Goal: Information Seeking & Learning: Learn about a topic

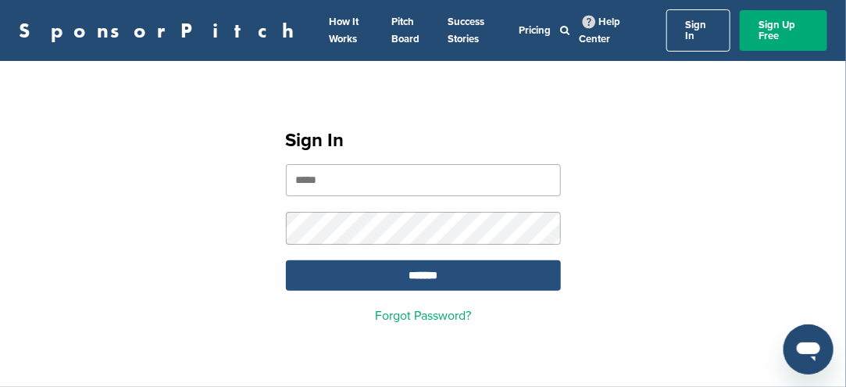
type input "**********"
drag, startPoint x: 490, startPoint y: 255, endPoint x: 469, endPoint y: 268, distance: 24.9
click at [488, 260] on input "*******" at bounding box center [423, 275] width 275 height 30
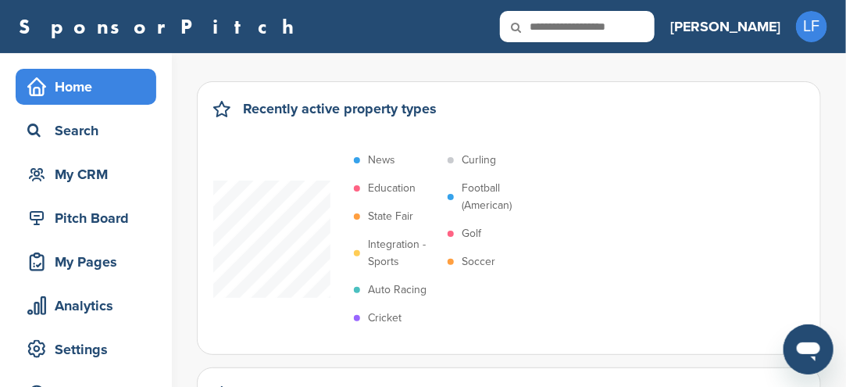
click at [480, 256] on p "Soccer" at bounding box center [479, 261] width 34 height 17
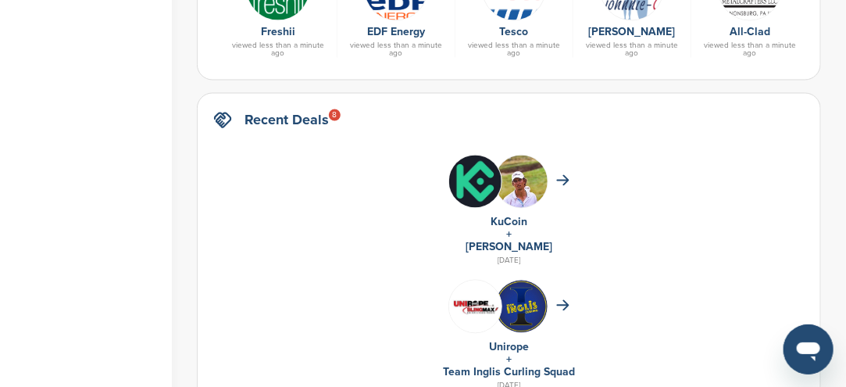
scroll to position [859, 0]
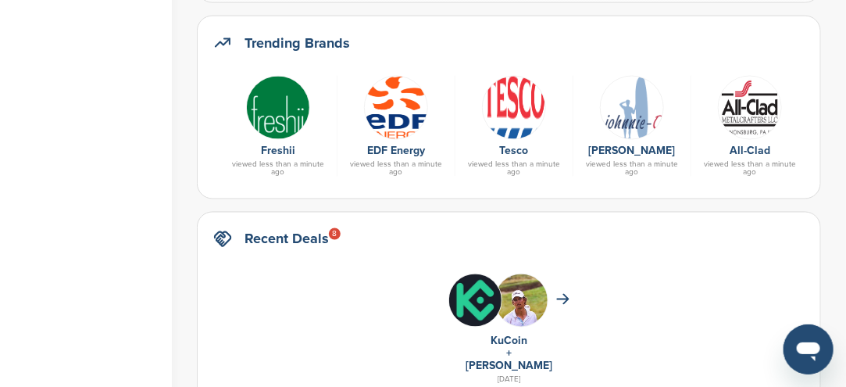
click at [373, 150] on link "EDF Energy" at bounding box center [396, 150] width 58 height 13
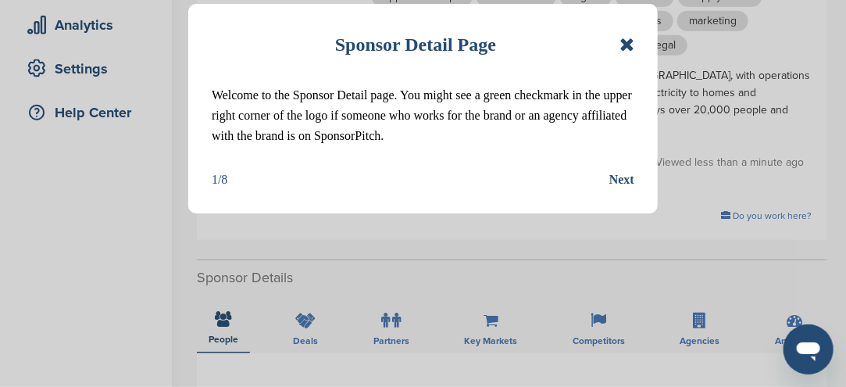
scroll to position [312, 0]
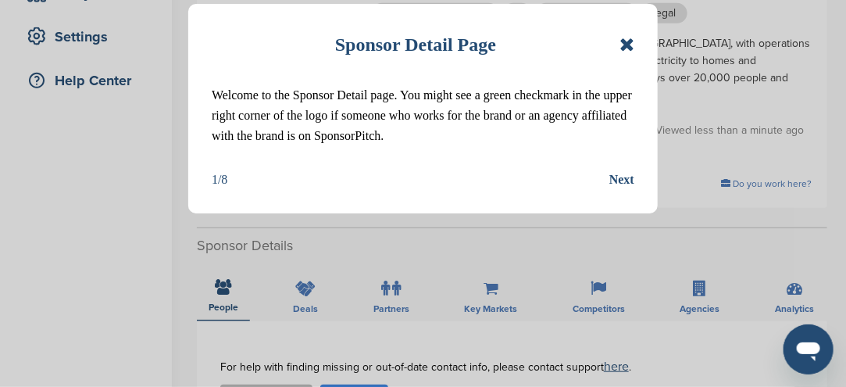
click at [622, 37] on icon at bounding box center [626, 44] width 15 height 19
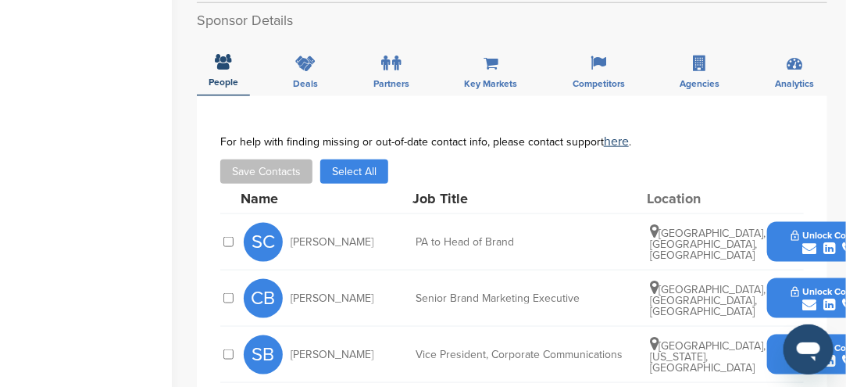
scroll to position [547, 0]
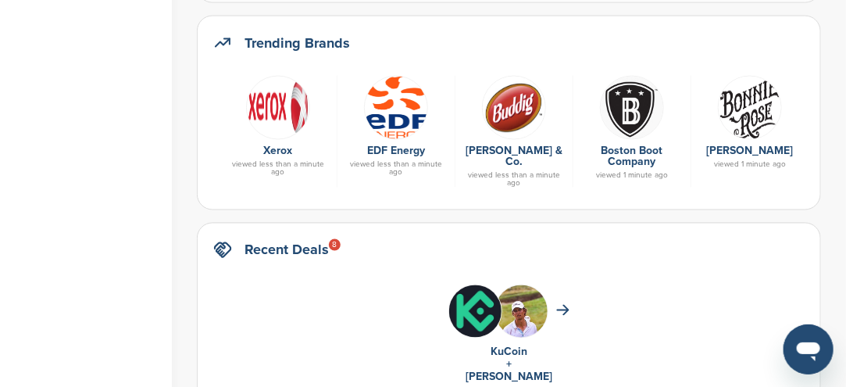
click at [622, 144] on link "Boston Boot Company" at bounding box center [632, 156] width 62 height 24
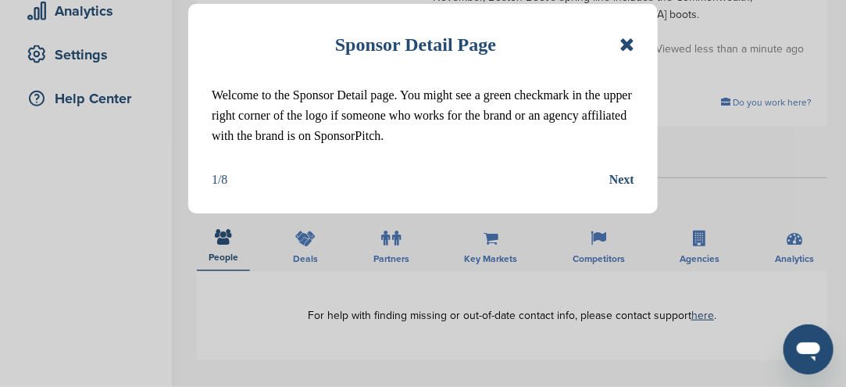
scroll to position [312, 0]
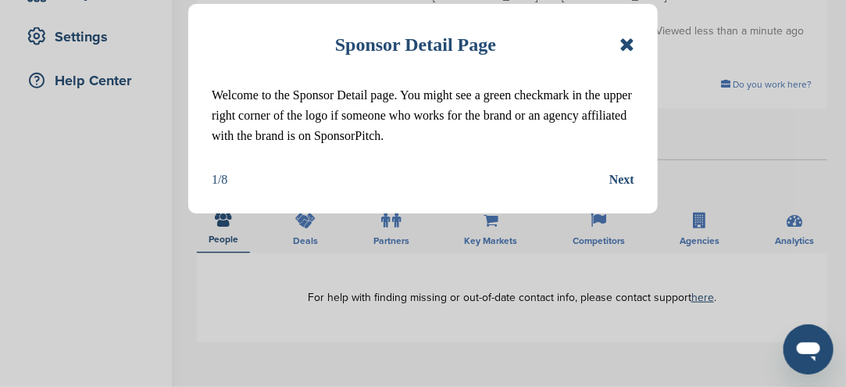
click at [629, 46] on icon at bounding box center [626, 44] width 15 height 19
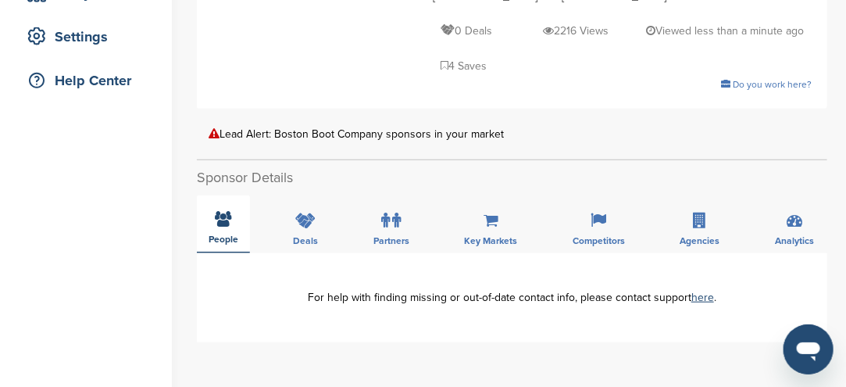
click at [222, 211] on icon at bounding box center [224, 219] width 16 height 16
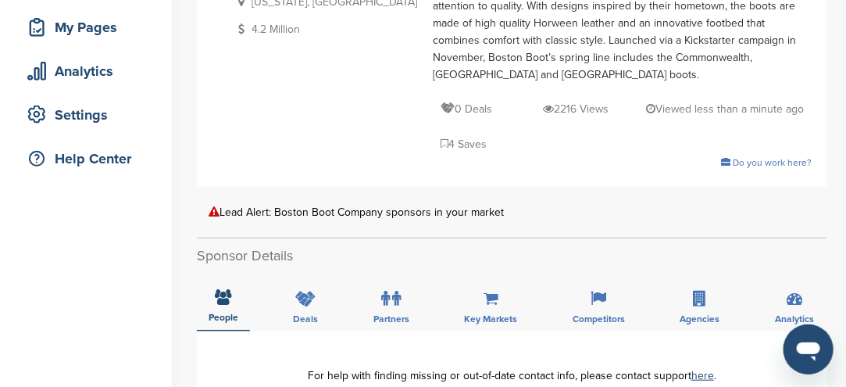
scroll to position [0, 0]
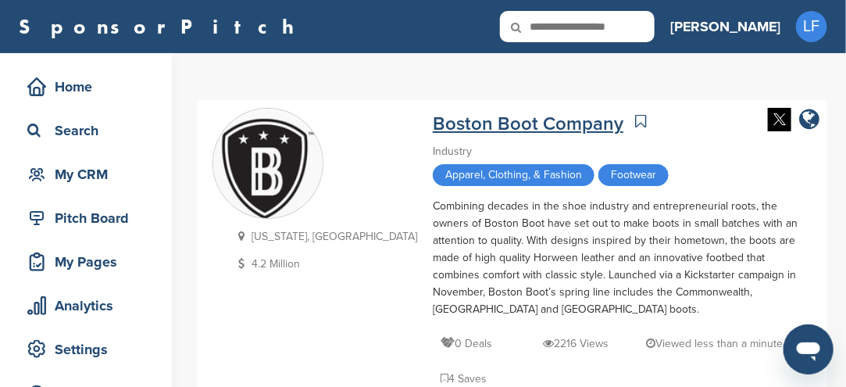
click at [453, 119] on link "Boston Boot Company" at bounding box center [528, 123] width 191 height 23
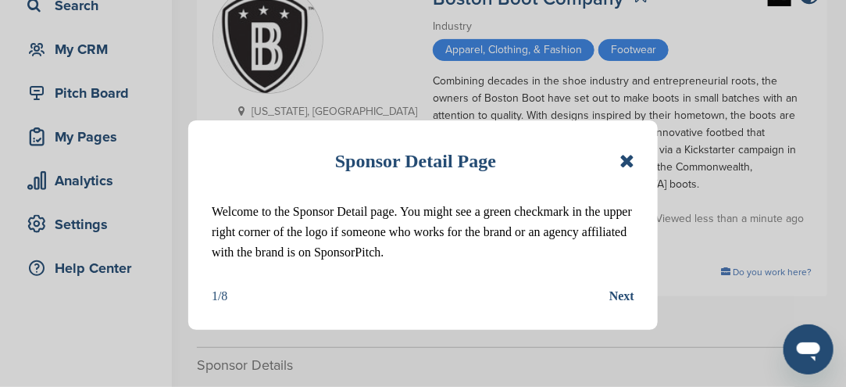
scroll to position [234, 0]
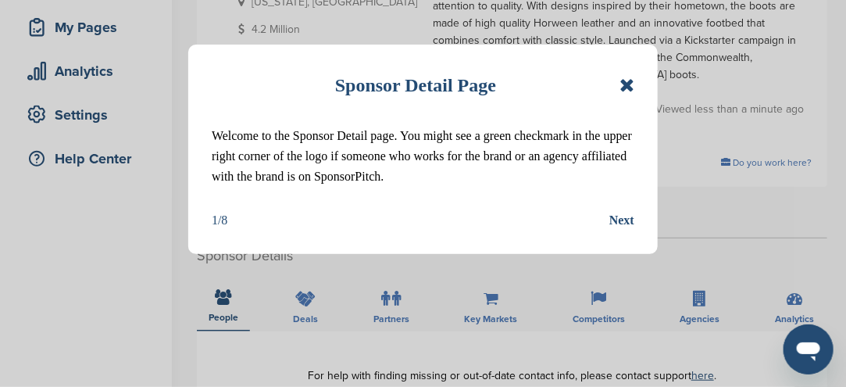
click at [623, 87] on icon at bounding box center [626, 85] width 15 height 19
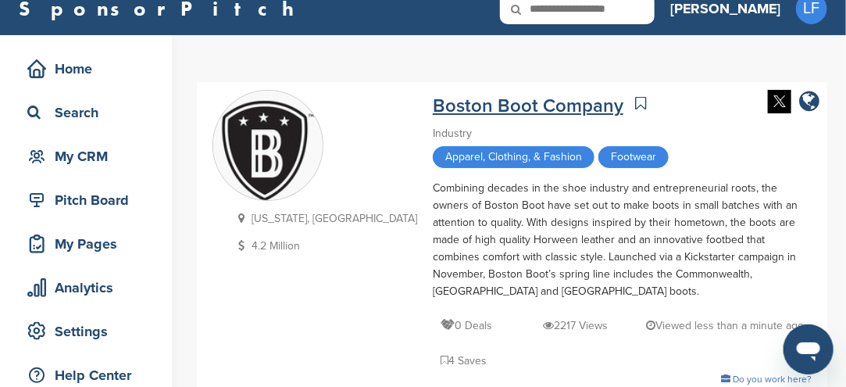
scroll to position [0, 0]
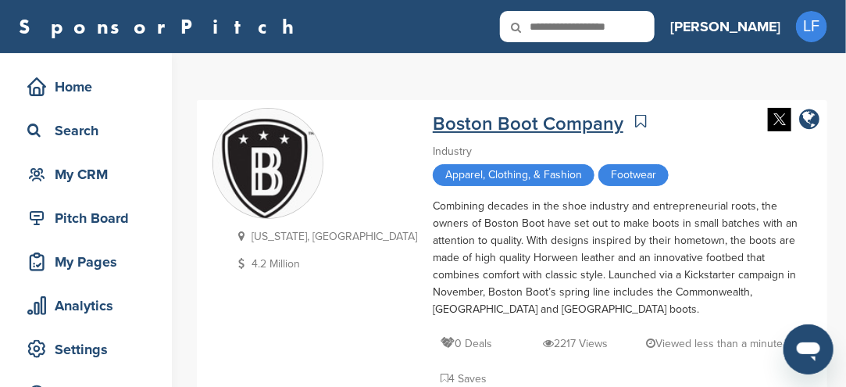
click at [433, 127] on link "Boston Boot Company" at bounding box center [528, 123] width 191 height 23
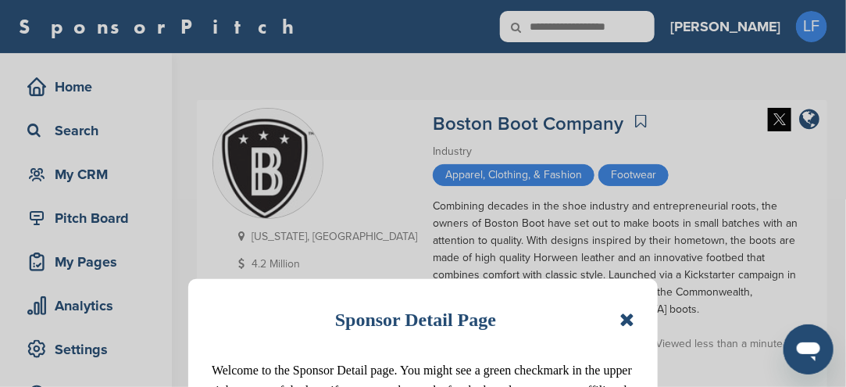
click at [629, 323] on icon at bounding box center [626, 319] width 15 height 19
